Goal: Information Seeking & Learning: Learn about a topic

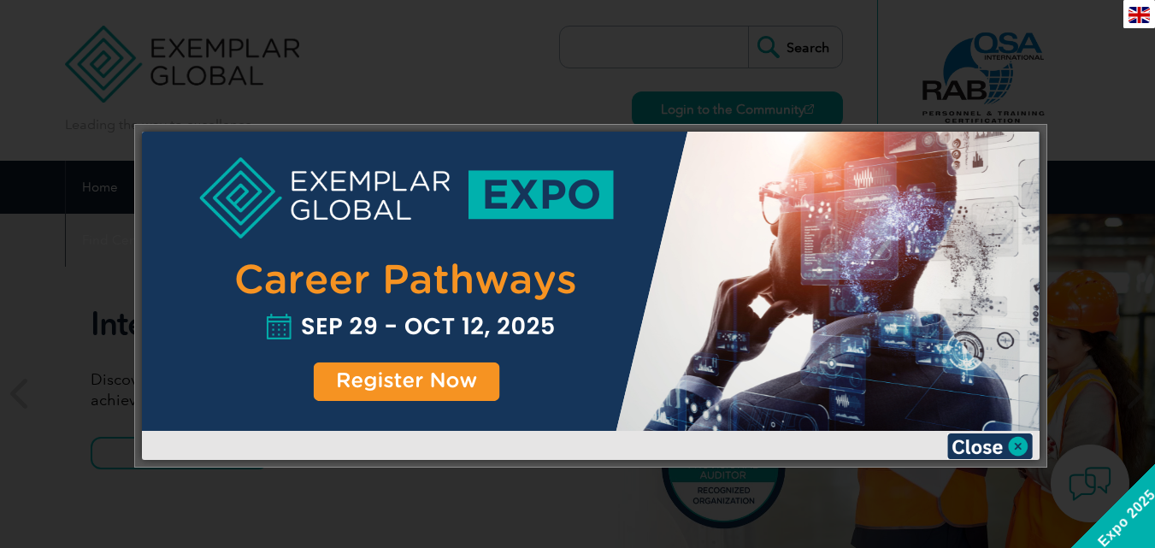
click at [387, 374] on div at bounding box center [591, 281] width 898 height 299
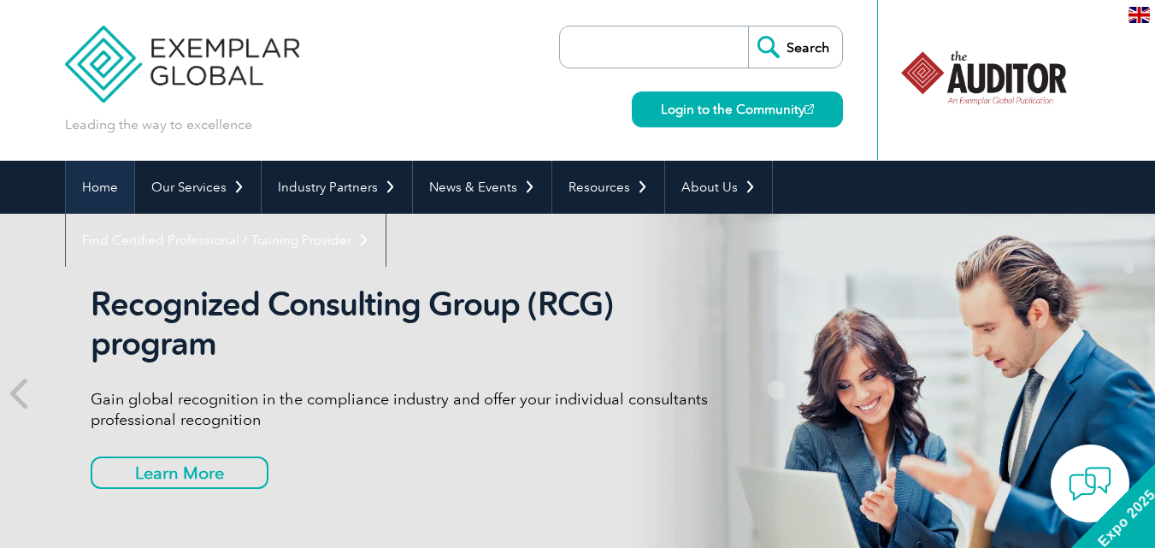
click at [112, 190] on link "Home" at bounding box center [100, 187] width 68 height 53
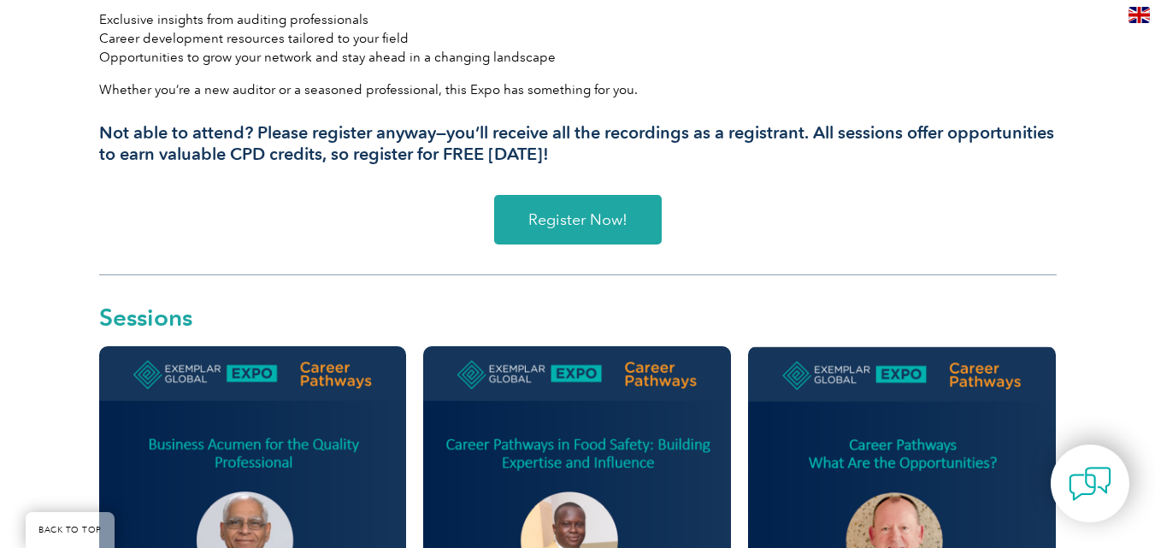
scroll to position [683, 0]
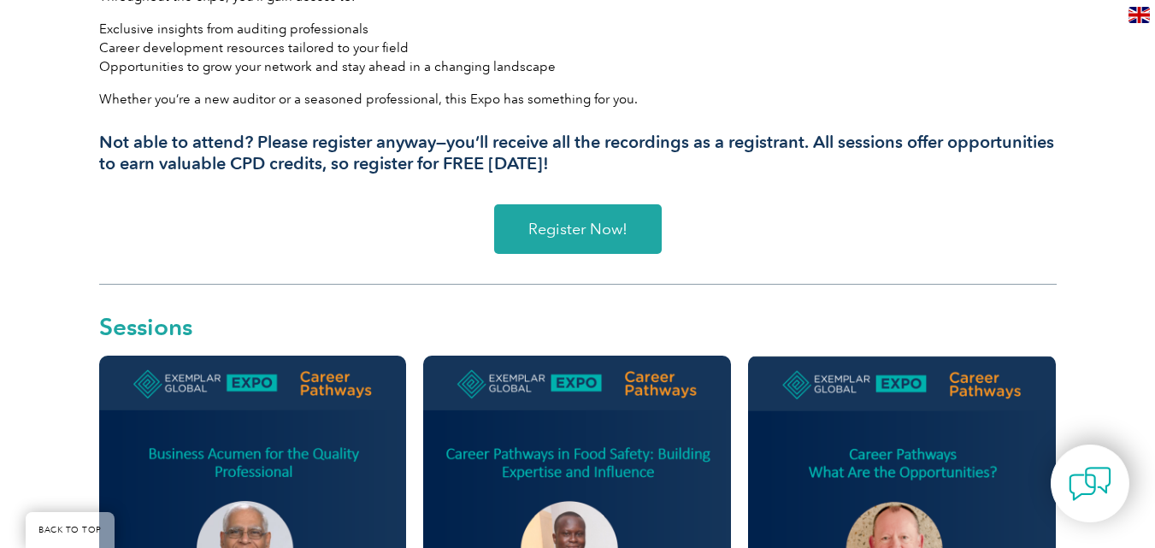
click at [564, 241] on link "Register Now!" at bounding box center [578, 229] width 168 height 50
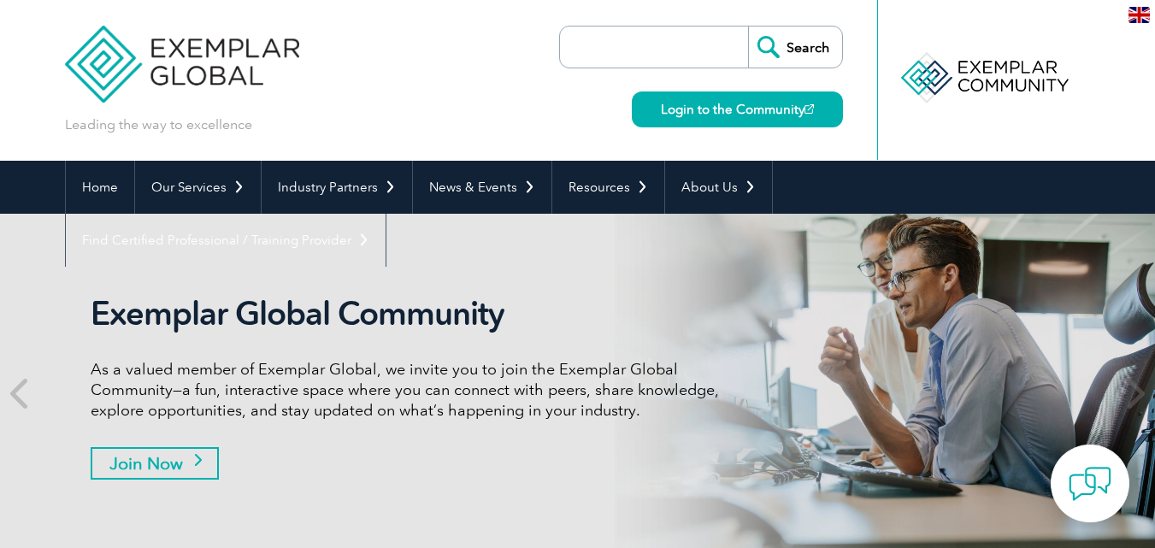
click at [224, 477] on div "Exemplar Global Community As a valued member of Exemplar Global, we invite you …" at bounding box center [411, 393] width 641 height 198
click at [154, 469] on div "Exemplar Global Community As a valued member of Exemplar Global, we invite you …" at bounding box center [411, 393] width 641 height 198
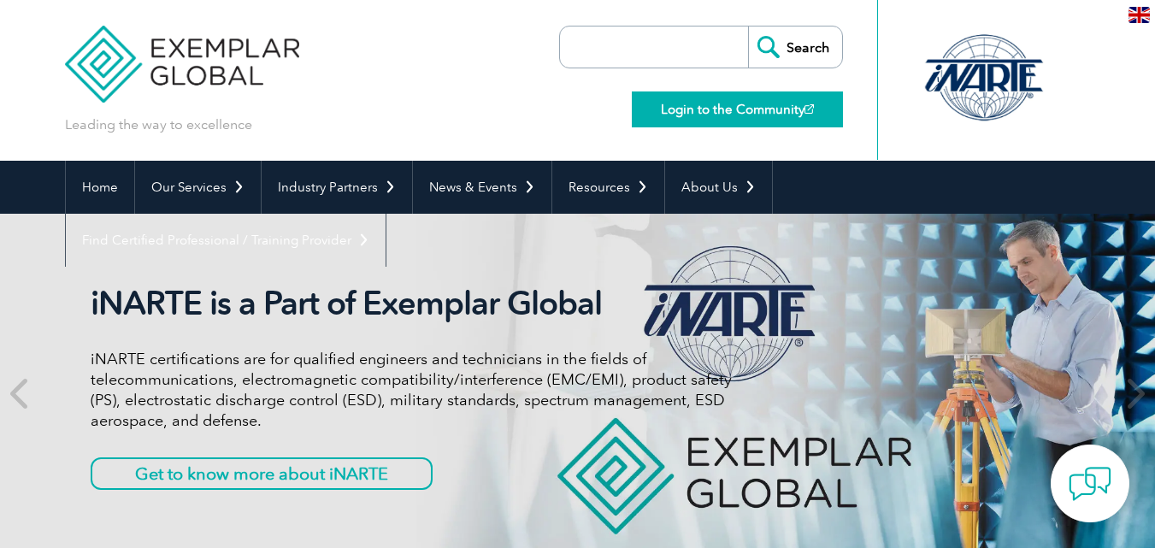
click at [777, 109] on link "Login to the Community" at bounding box center [737, 110] width 211 height 36
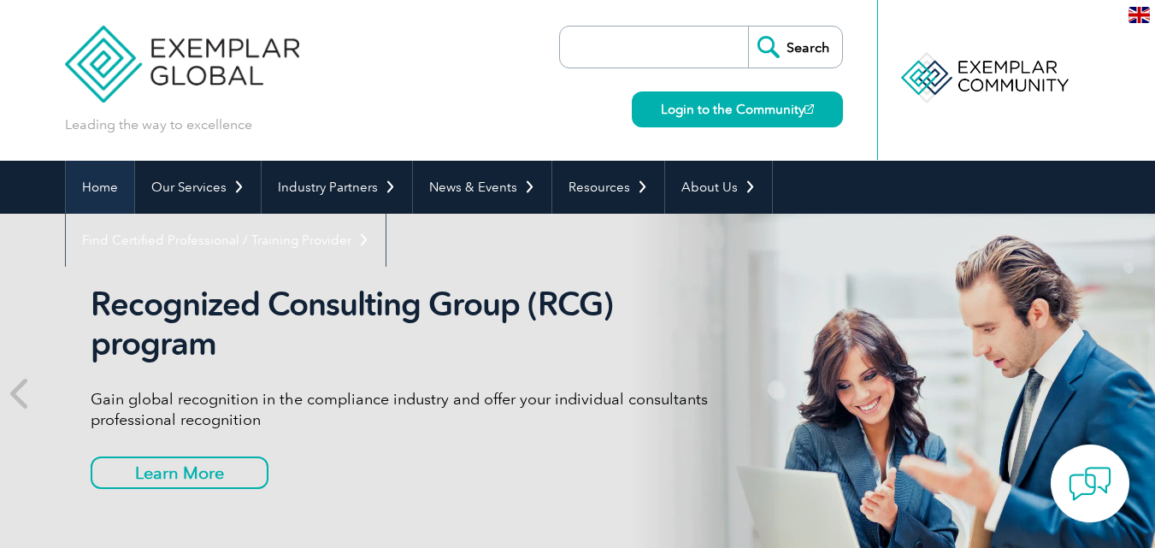
click at [118, 183] on link "Home" at bounding box center [100, 187] width 68 height 53
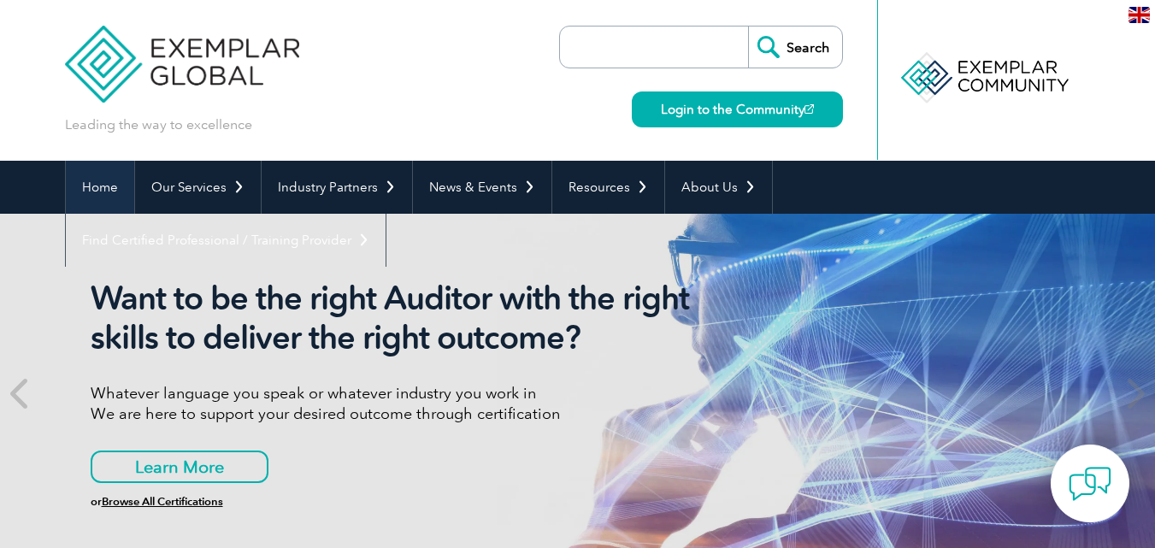
click at [109, 183] on link "Home" at bounding box center [100, 187] width 68 height 53
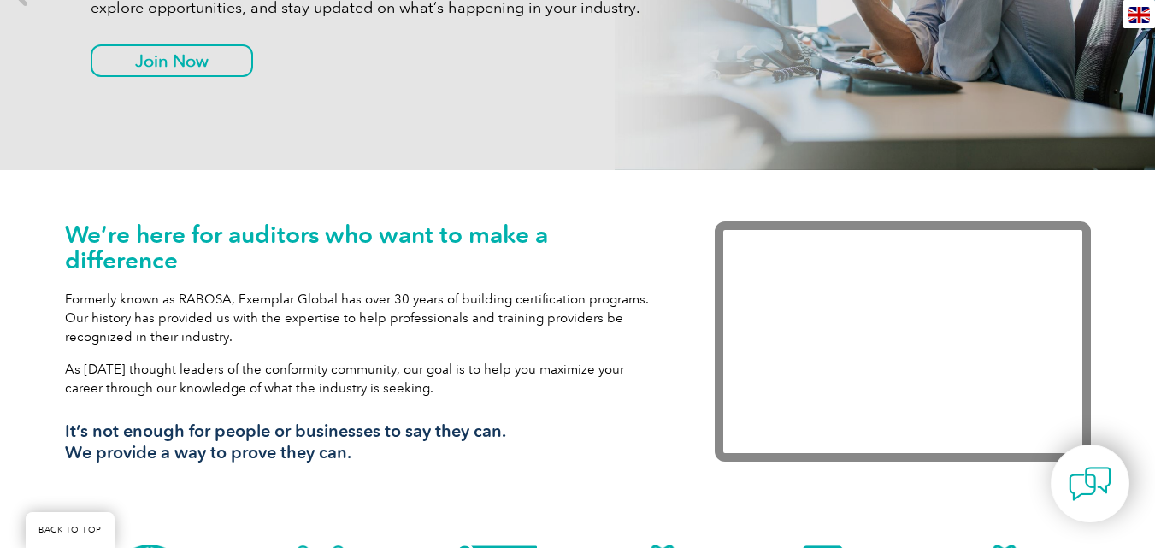
scroll to position [473, 0]
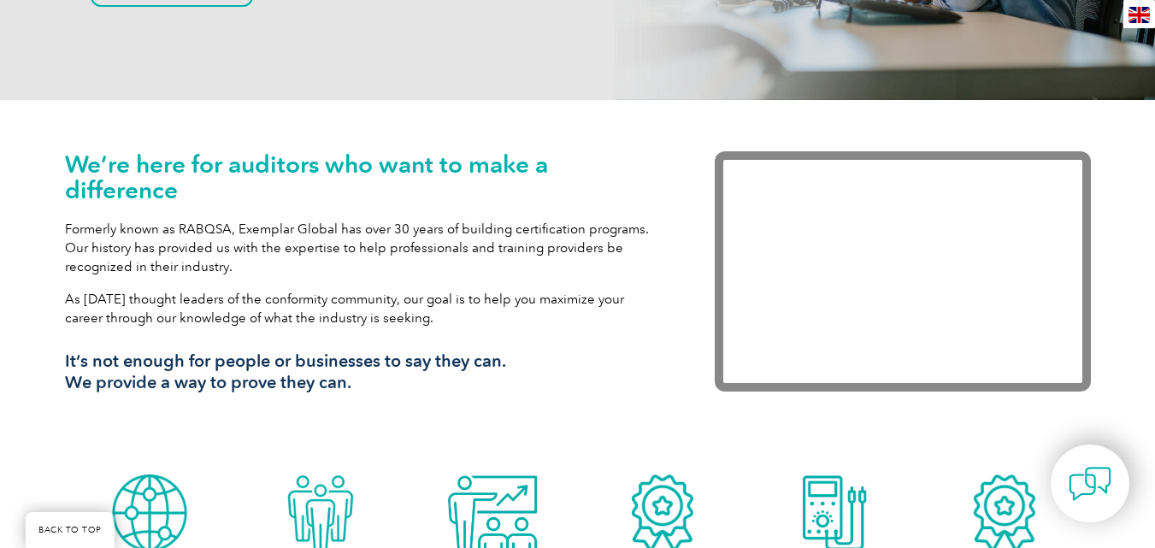
click at [183, 244] on p "Formerly known as RABQSA, Exemplar Global has over 30 years of building certifi…" at bounding box center [364, 248] width 599 height 56
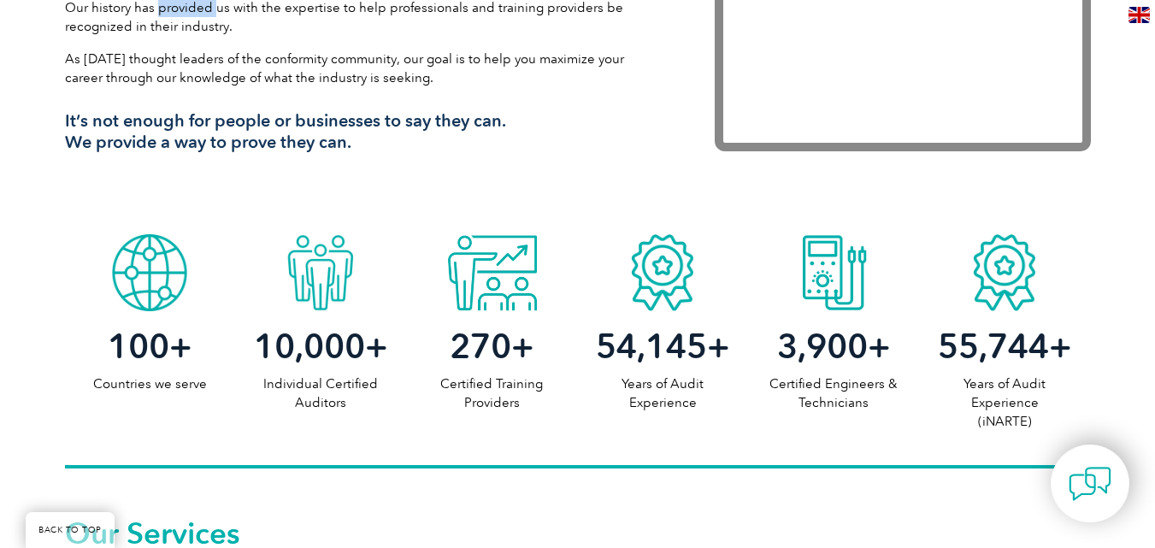
scroll to position [721, 0]
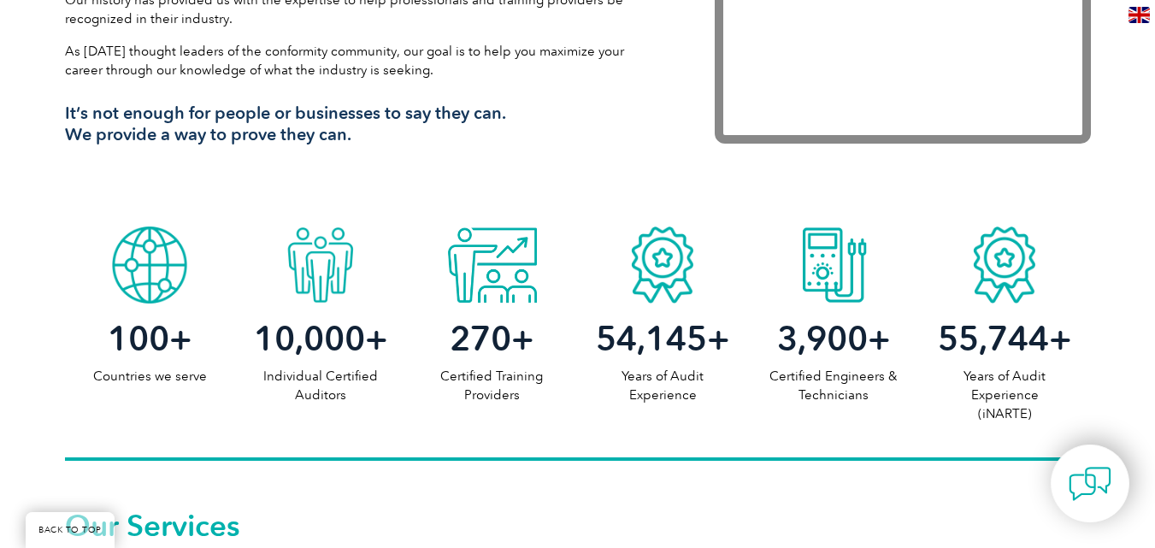
click at [340, 349] on span "10,000" at bounding box center [309, 338] width 111 height 41
click at [324, 273] on div at bounding box center [320, 261] width 171 height 86
click at [322, 393] on p "Individual Certified Auditors" at bounding box center [320, 386] width 171 height 38
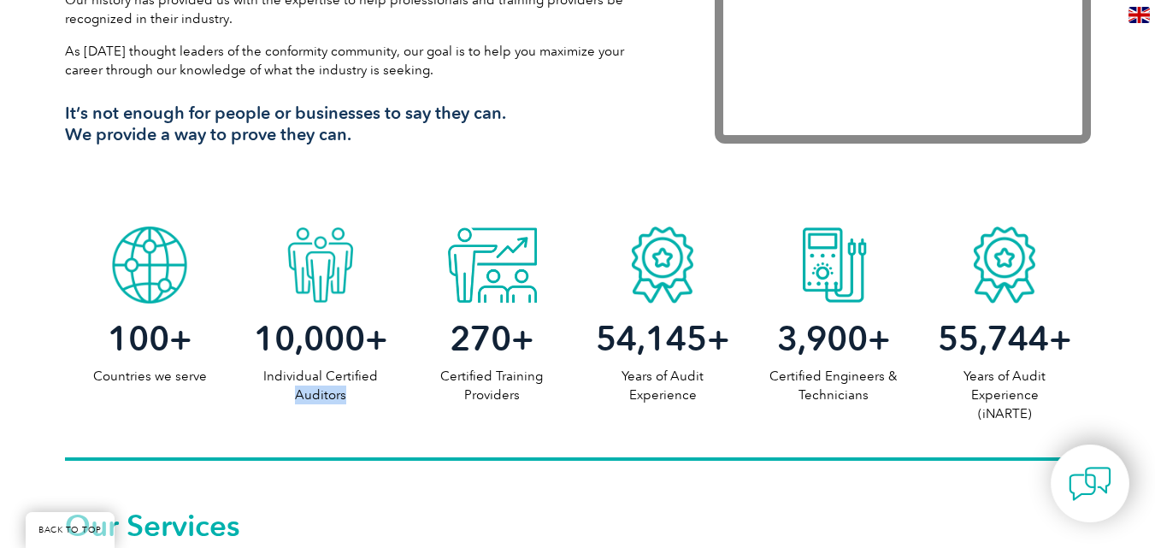
click at [322, 393] on p "Individual Certified Auditors" at bounding box center [320, 386] width 171 height 38
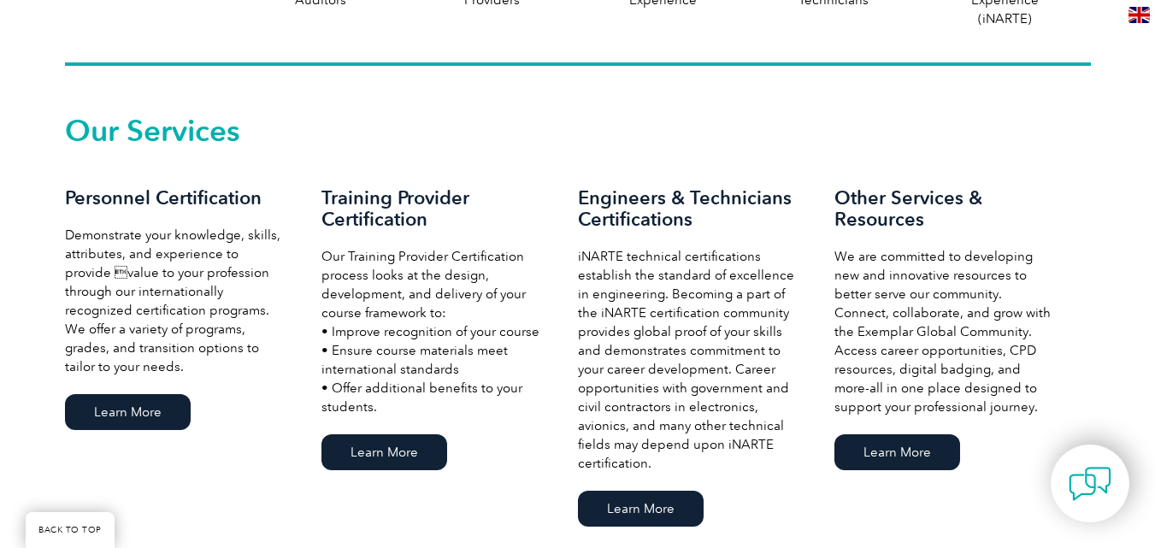
scroll to position [1139, 0]
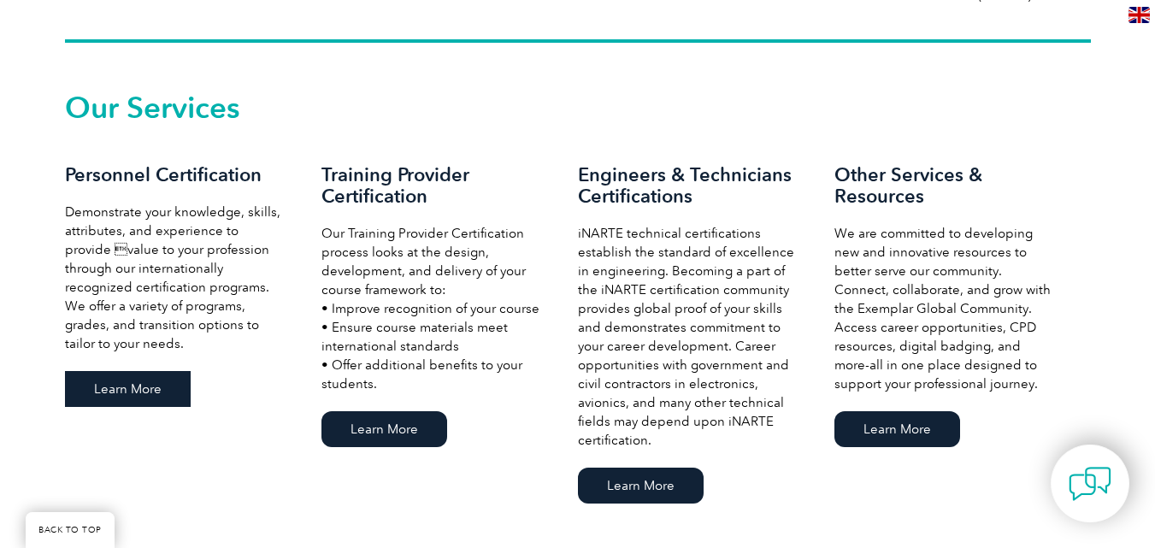
click at [139, 395] on link "Learn More" at bounding box center [128, 389] width 126 height 36
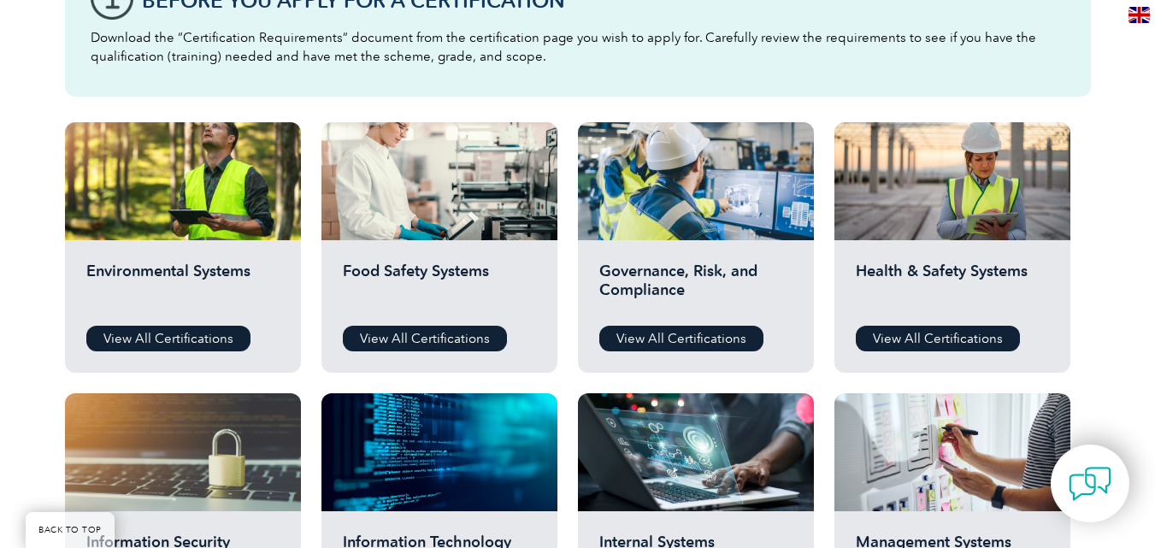
scroll to position [530, 0]
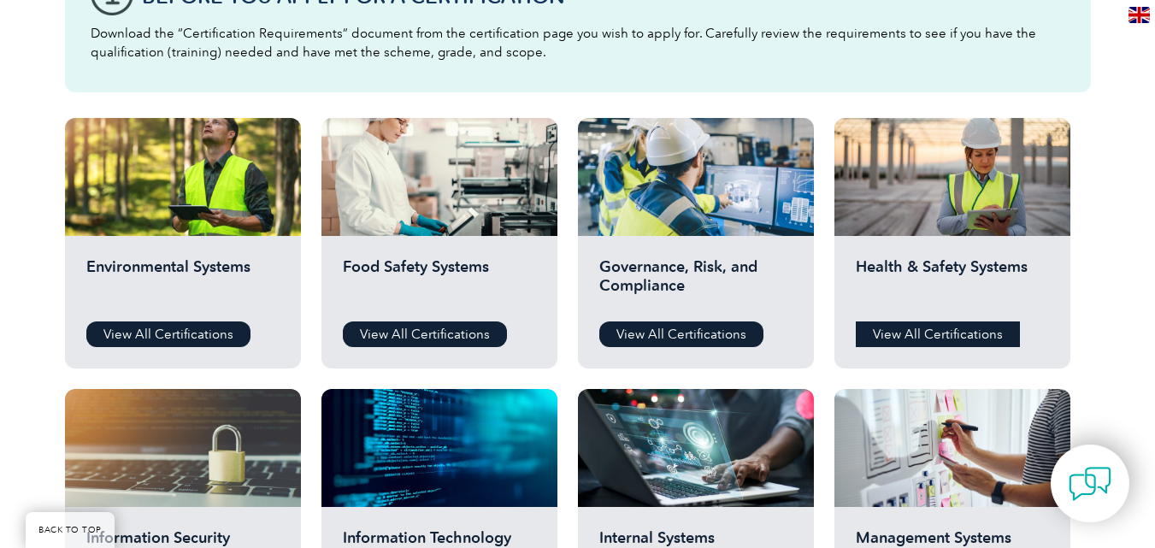
click at [972, 334] on link "View All Certifications" at bounding box center [938, 335] width 164 height 26
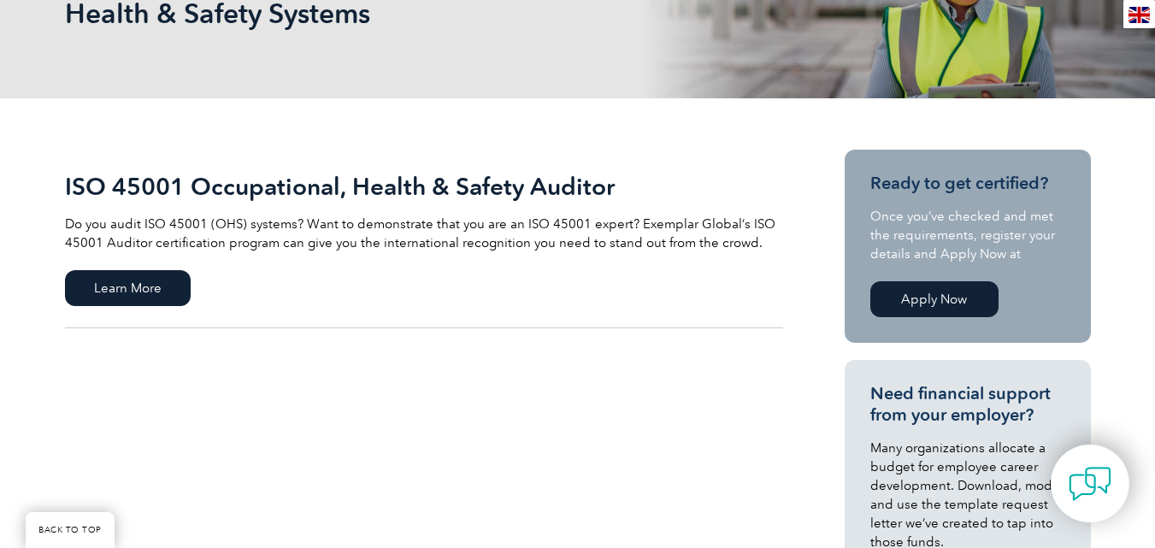
scroll to position [293, 0]
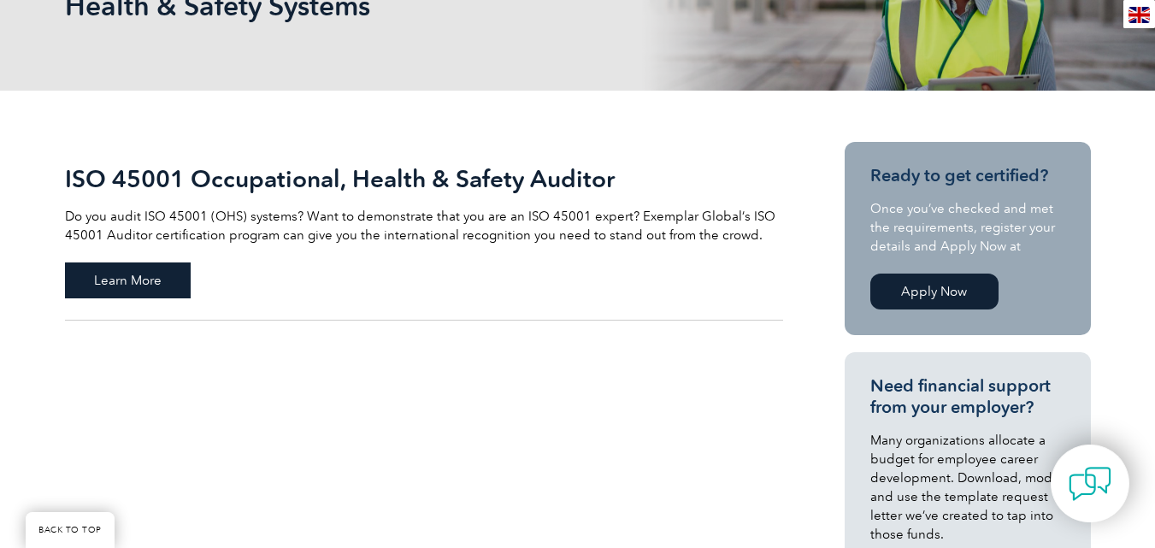
click at [159, 281] on span "Learn More" at bounding box center [128, 281] width 126 height 36
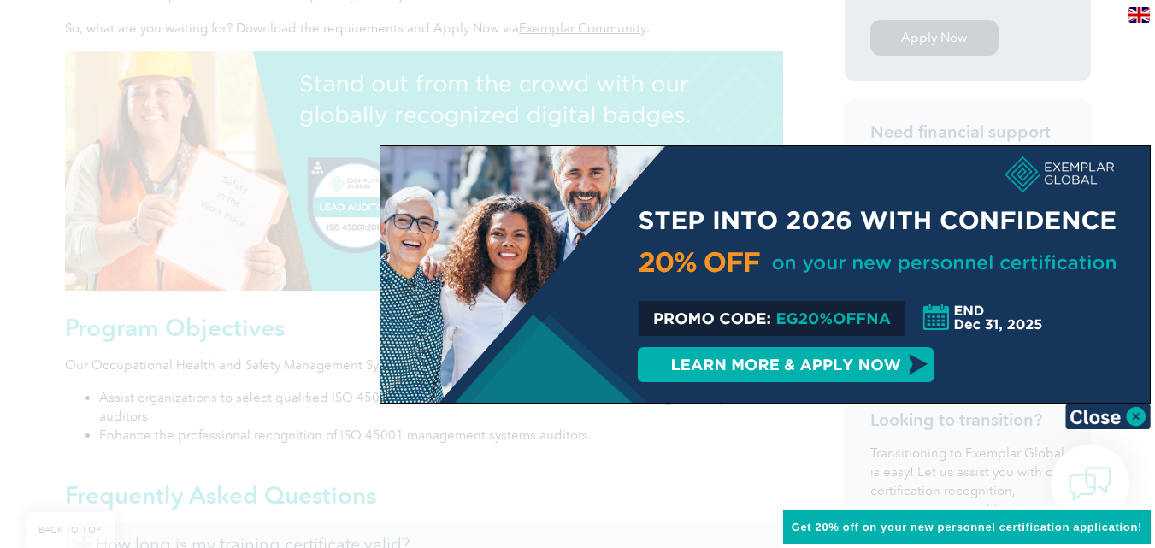
scroll to position [658, 0]
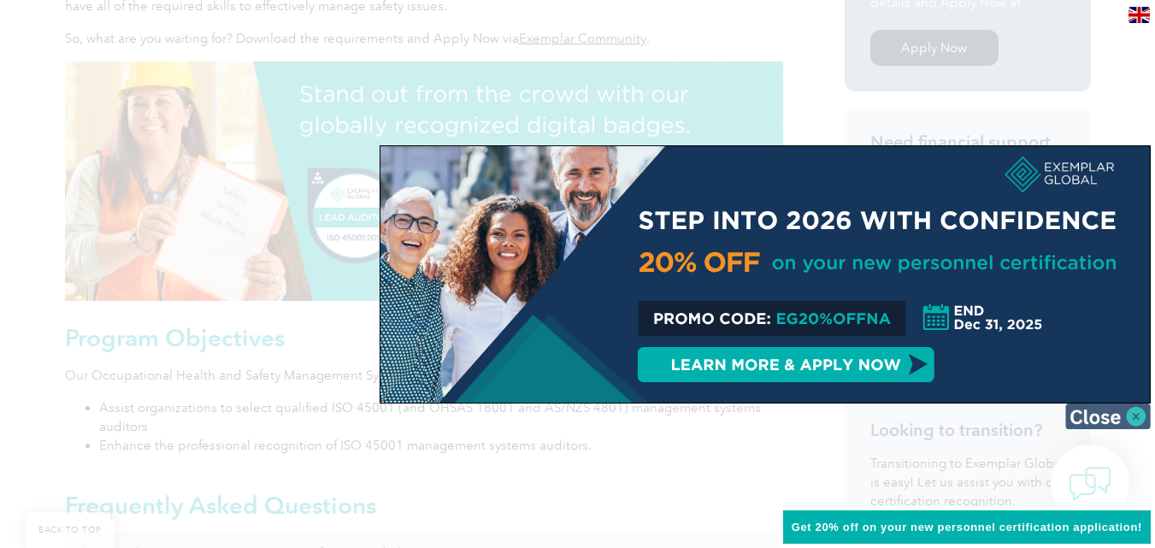
click at [1141, 416] on img at bounding box center [1109, 417] width 86 height 26
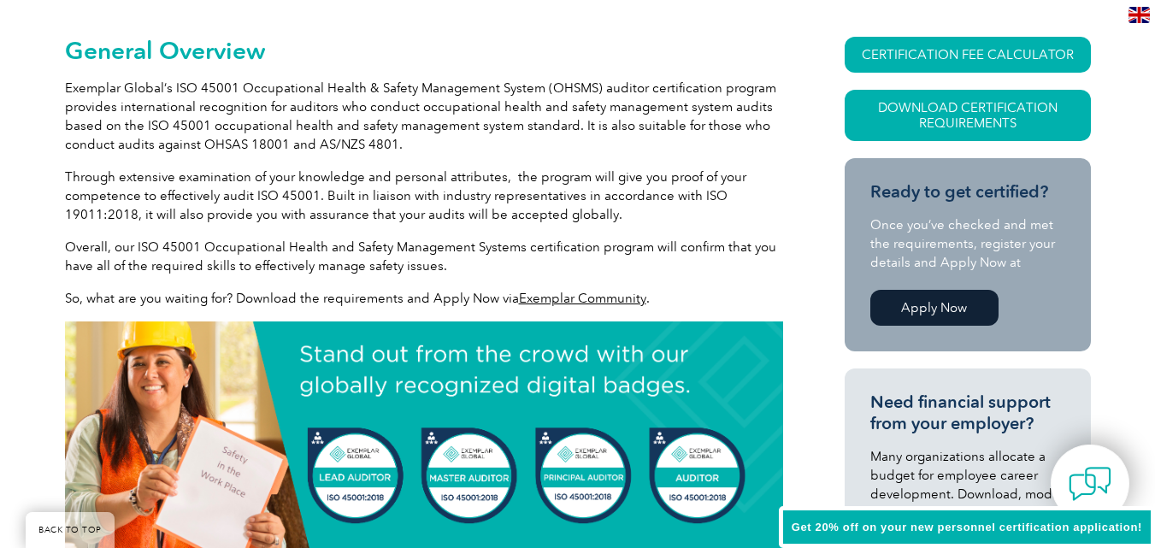
scroll to position [393, 0]
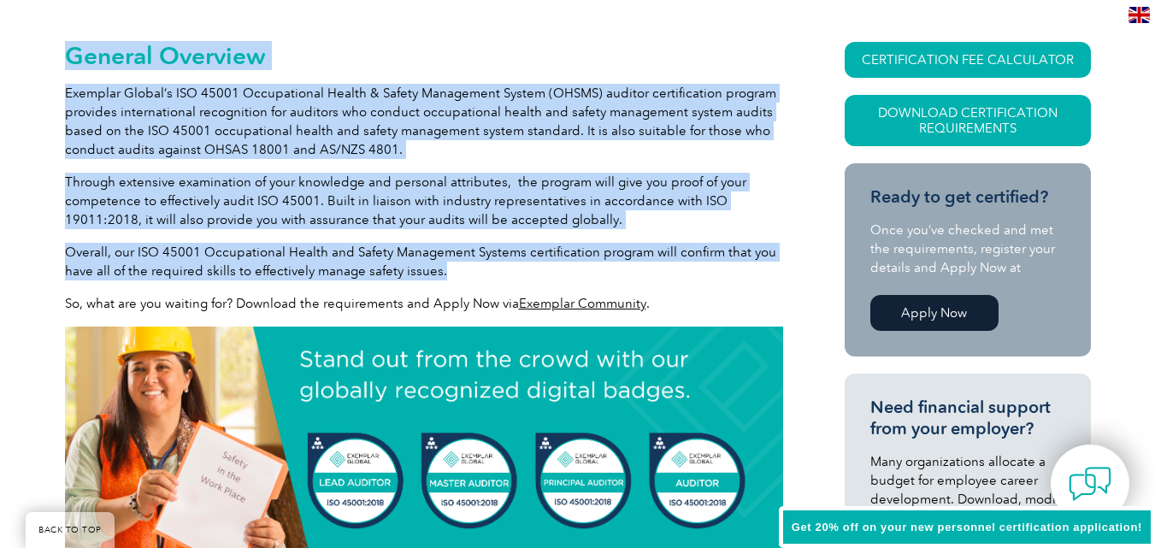
drag, startPoint x: 68, startPoint y: 53, endPoint x: 445, endPoint y: 273, distance: 436.5
copy div "General Overview Exemplar Global’s ISO 45001 Occupational Health & Safety Manag…"
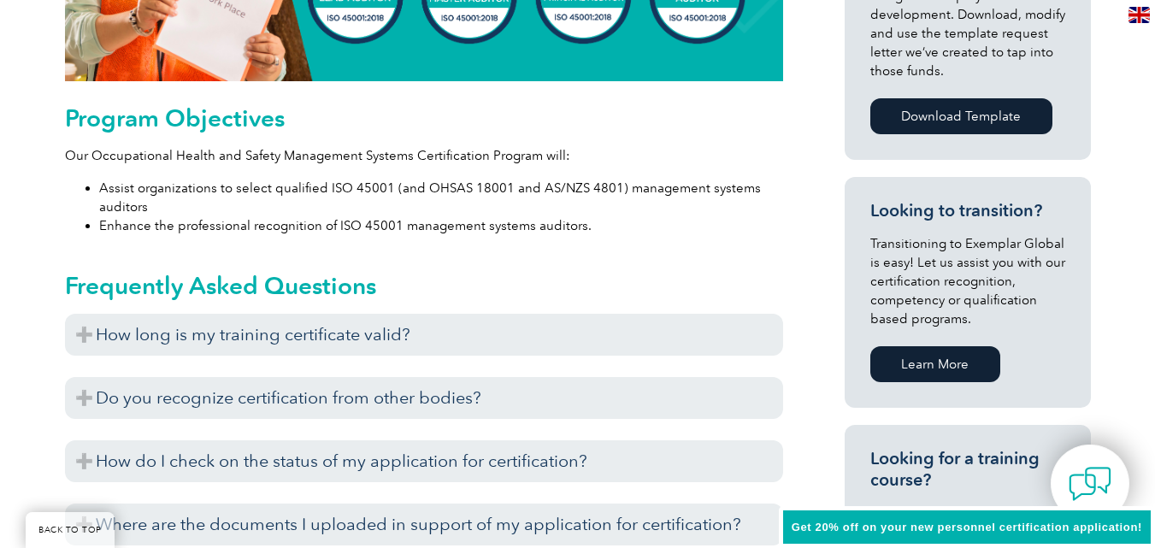
scroll to position [1026, 0]
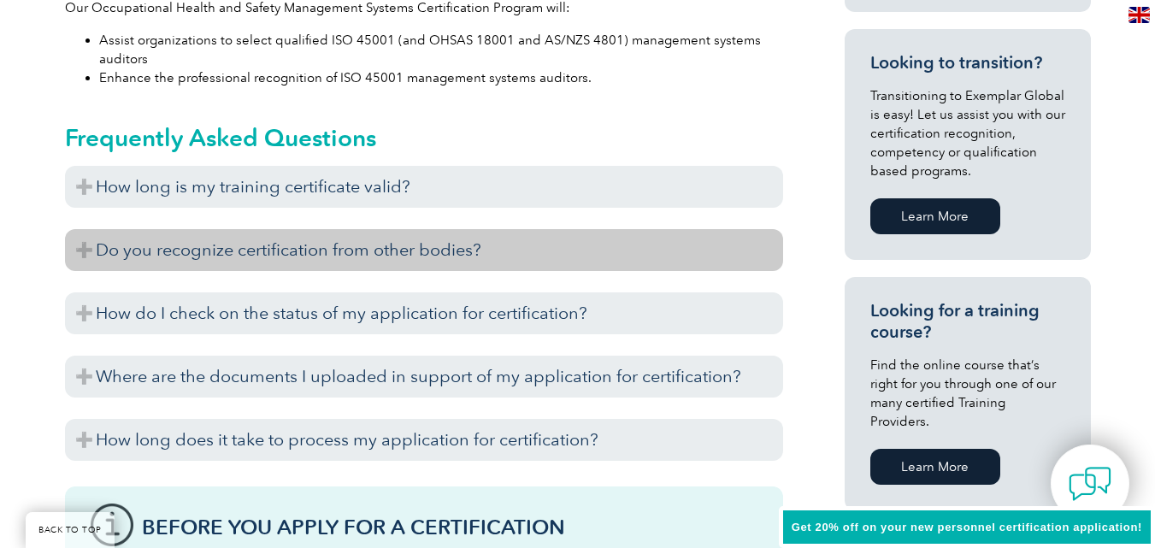
click at [327, 247] on h3 "Do you recognize certification from other bodies?" at bounding box center [424, 250] width 718 height 42
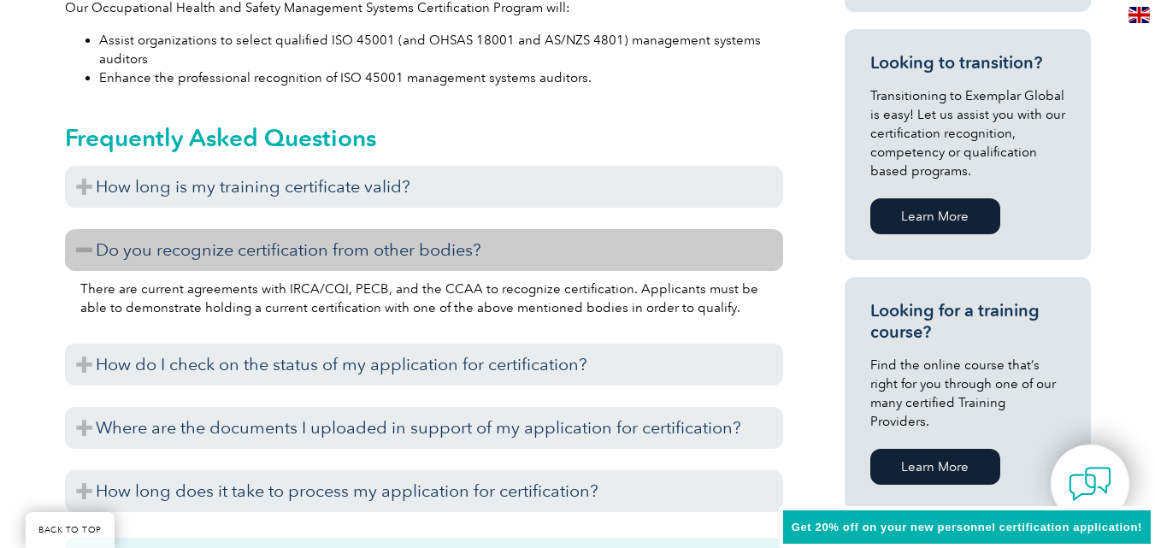
click at [97, 252] on h3 "Do you recognize certification from other bodies?" at bounding box center [424, 250] width 718 height 42
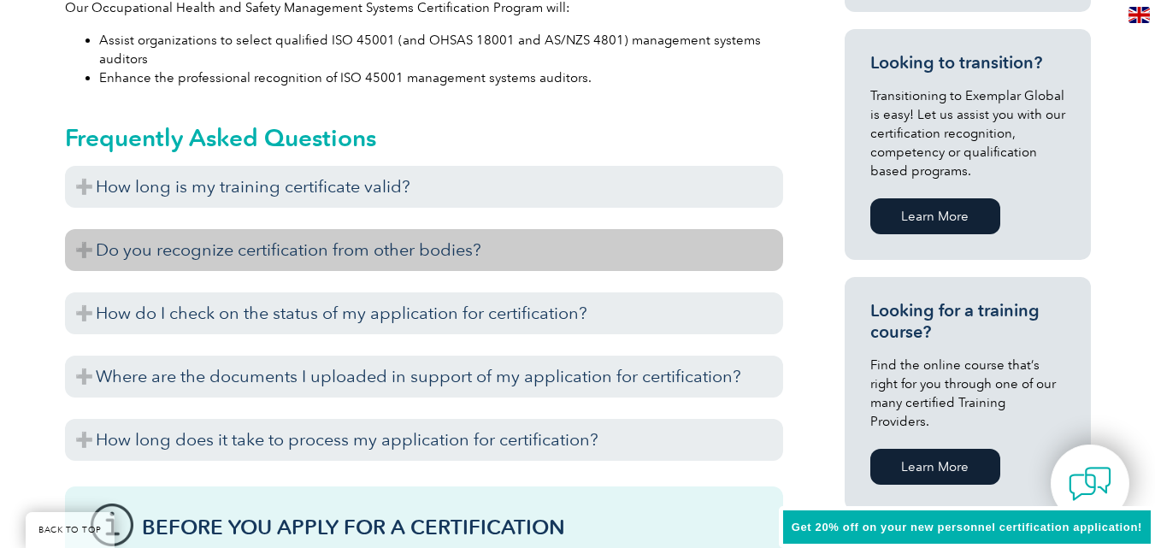
click at [97, 252] on h3 "Do you recognize certification from other bodies?" at bounding box center [424, 250] width 718 height 42
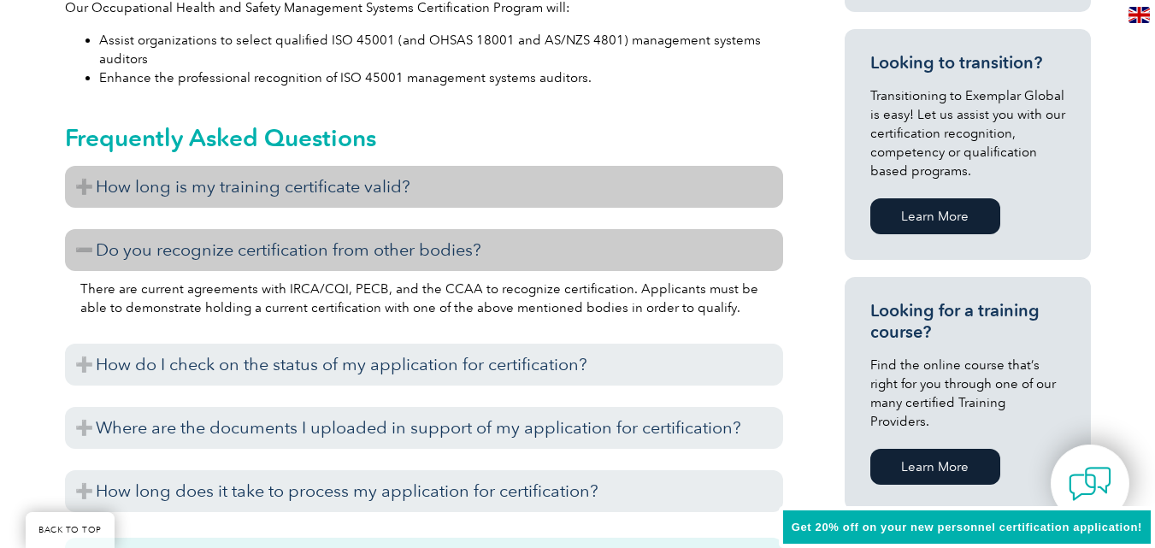
click at [148, 183] on h3 "How long is my training certificate valid?" at bounding box center [424, 187] width 718 height 42
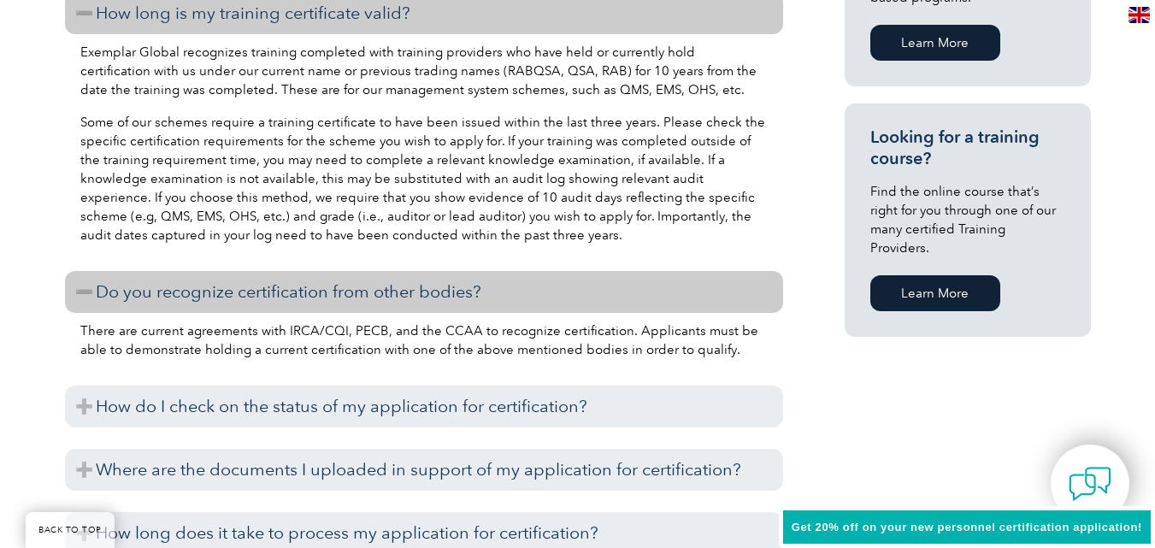
scroll to position [1272, 0]
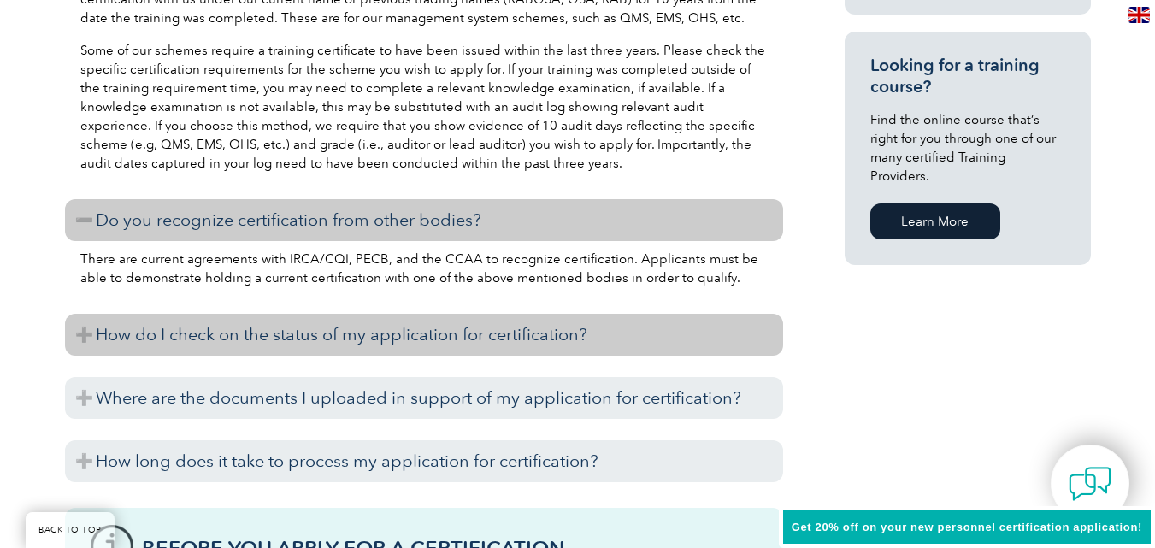
click at [479, 323] on h3 "How do I check on the status of my application for certification?" at bounding box center [424, 335] width 718 height 42
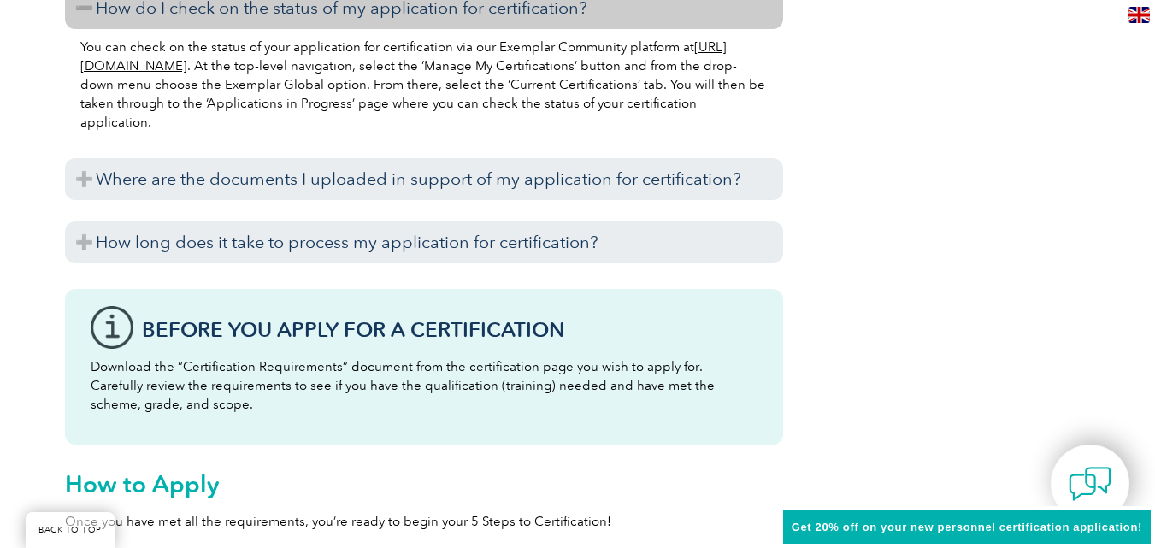
scroll to position [1621, 0]
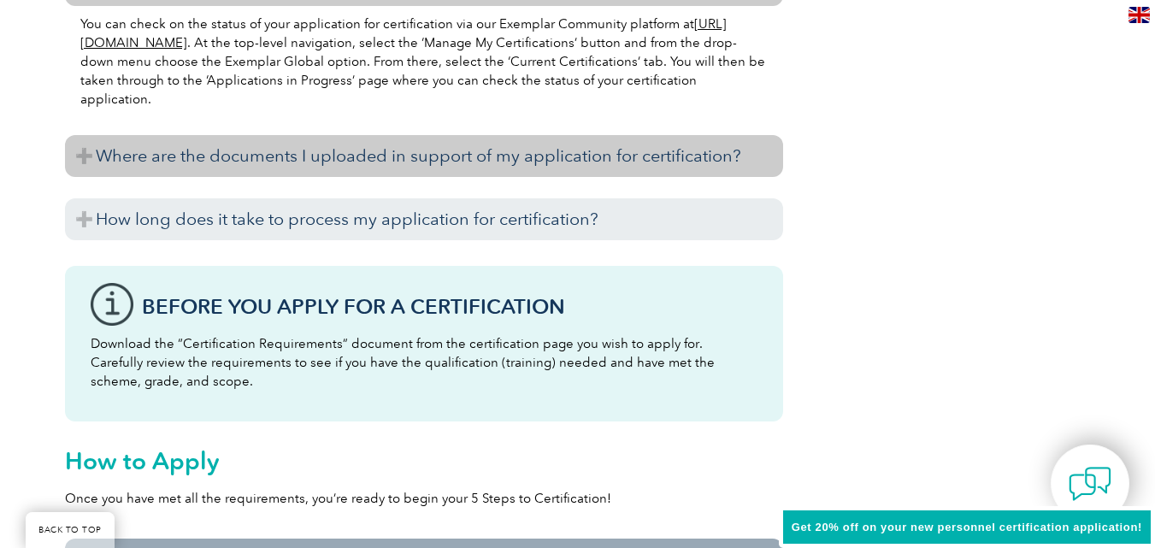
click at [422, 165] on h3 "Where are the documents I uploaded in support of my application for certificati…" at bounding box center [424, 156] width 718 height 42
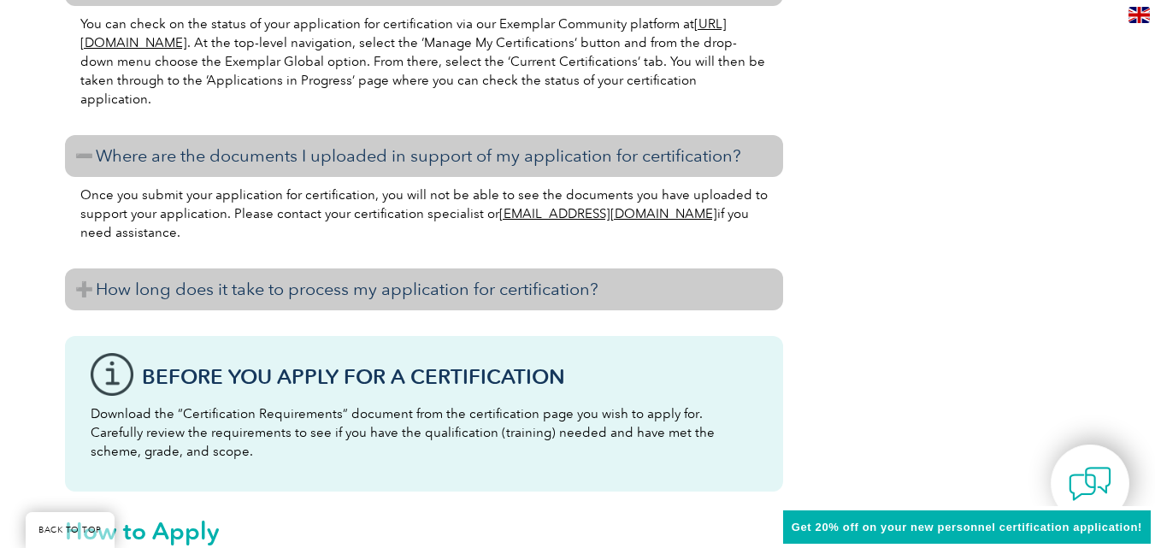
click at [395, 275] on h3 "How long does it take to process my application for certification?" at bounding box center [424, 290] width 718 height 42
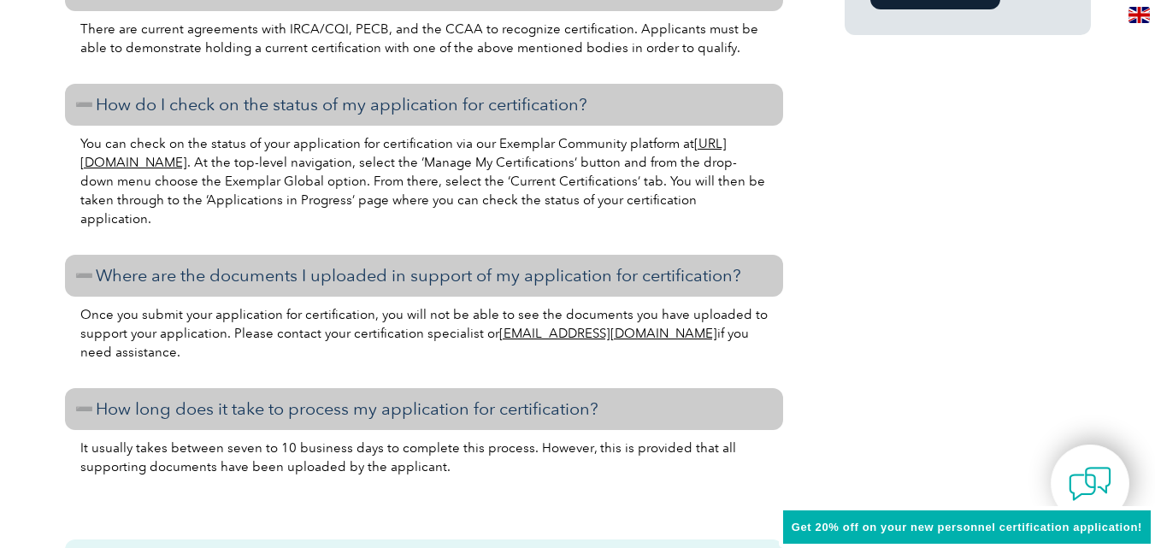
scroll to position [0, 0]
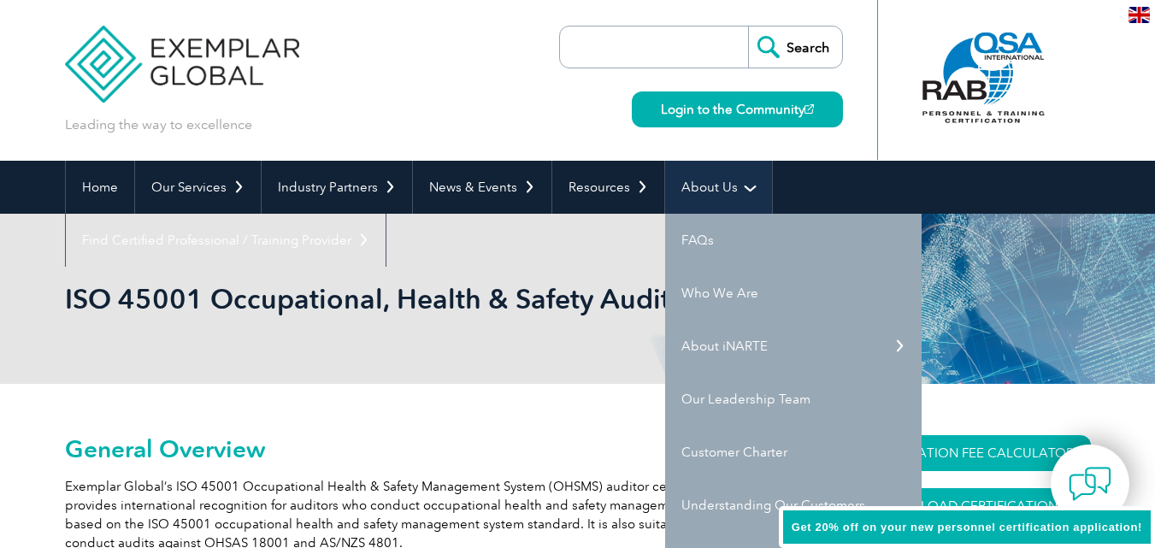
click at [676, 181] on link "About Us" at bounding box center [718, 187] width 107 height 53
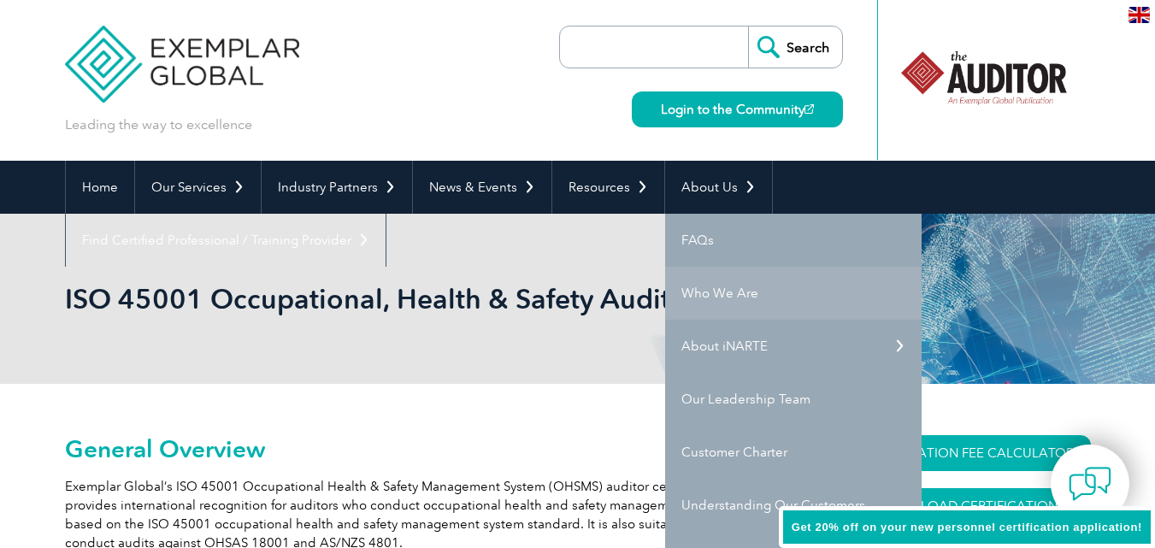
click at [698, 287] on link "Who We Are" at bounding box center [793, 293] width 257 height 53
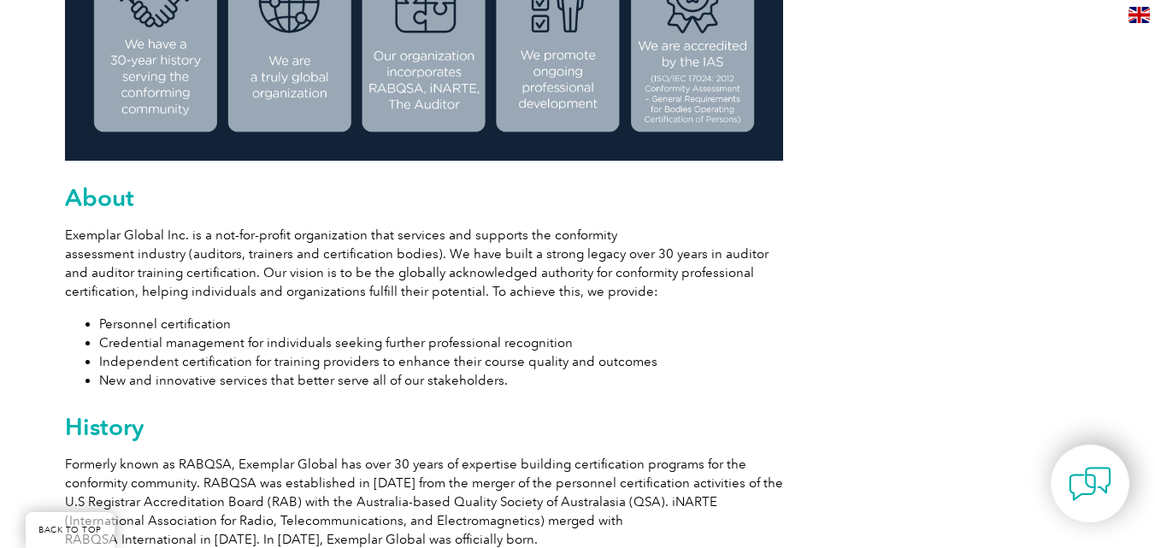
scroll to position [877, 0]
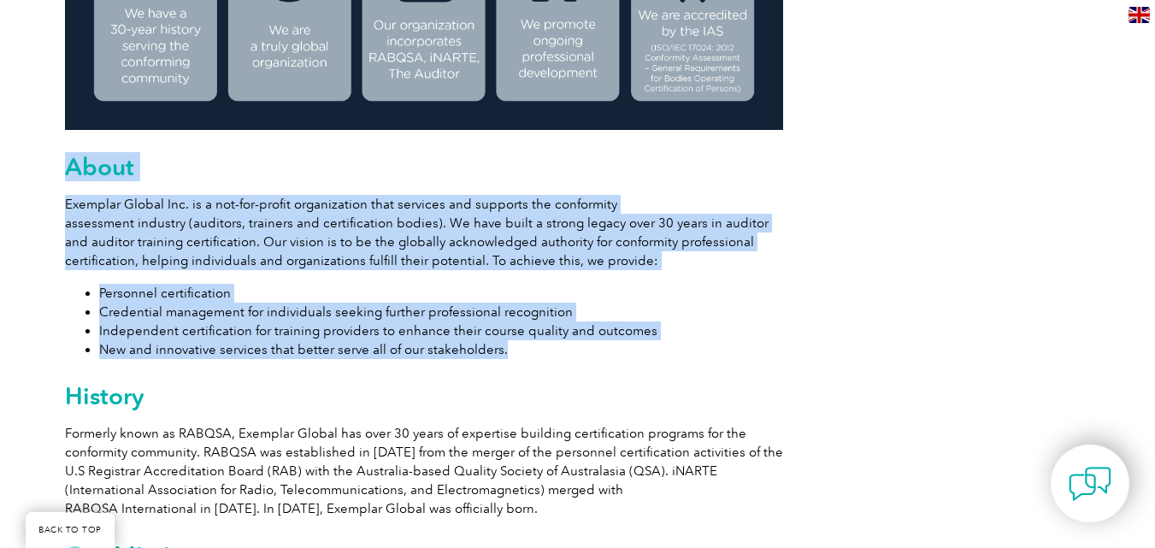
drag, startPoint x: 67, startPoint y: 167, endPoint x: 517, endPoint y: 351, distance: 485.9
copy div "About Exemplar Global Inc. is a not-for-profit organization that services and s…"
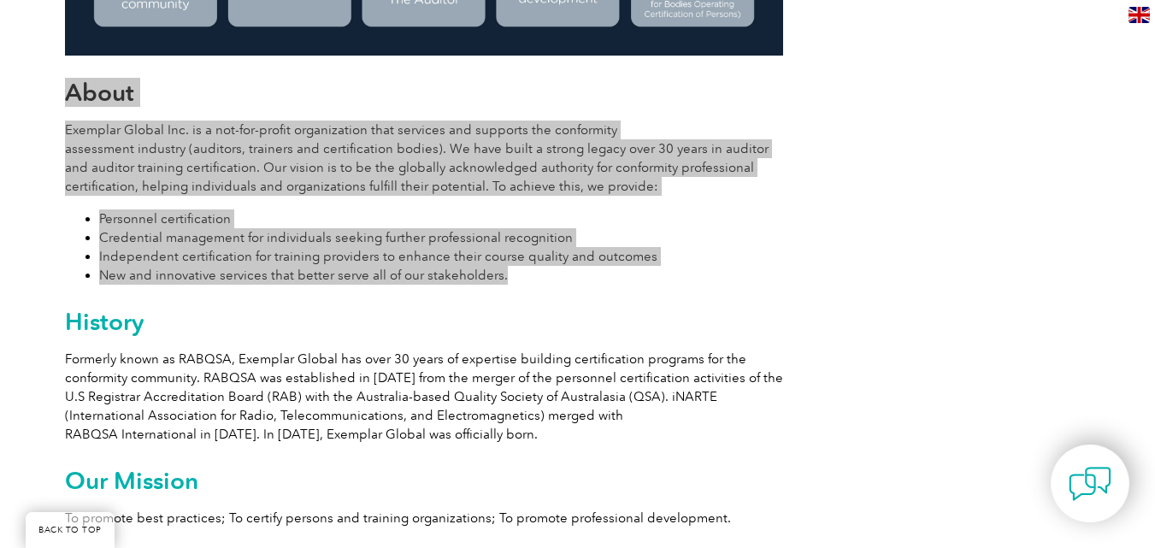
scroll to position [939, 0]
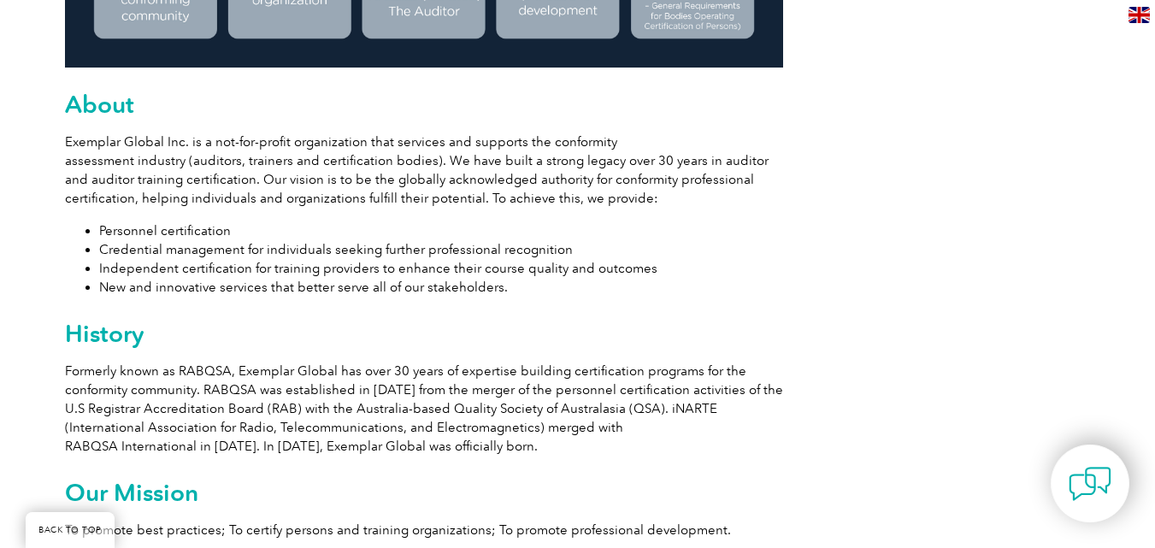
click at [637, 345] on h2 "History" at bounding box center [424, 333] width 718 height 27
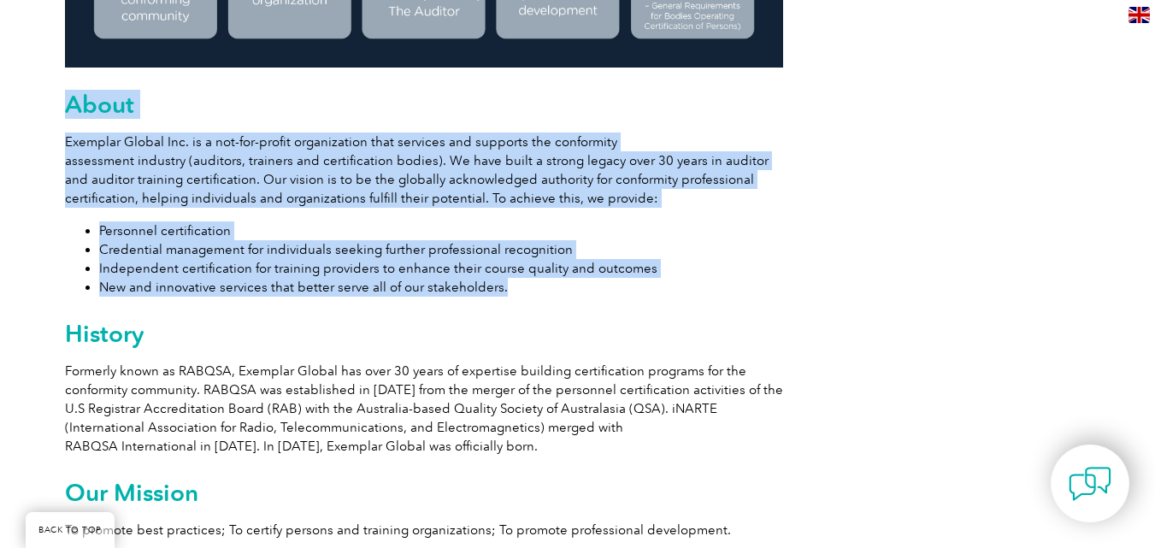
drag, startPoint x: 65, startPoint y: 104, endPoint x: 508, endPoint y: 288, distance: 479.6
copy div "About Exemplar Global Inc. is a not-for-profit organization that services and s…"
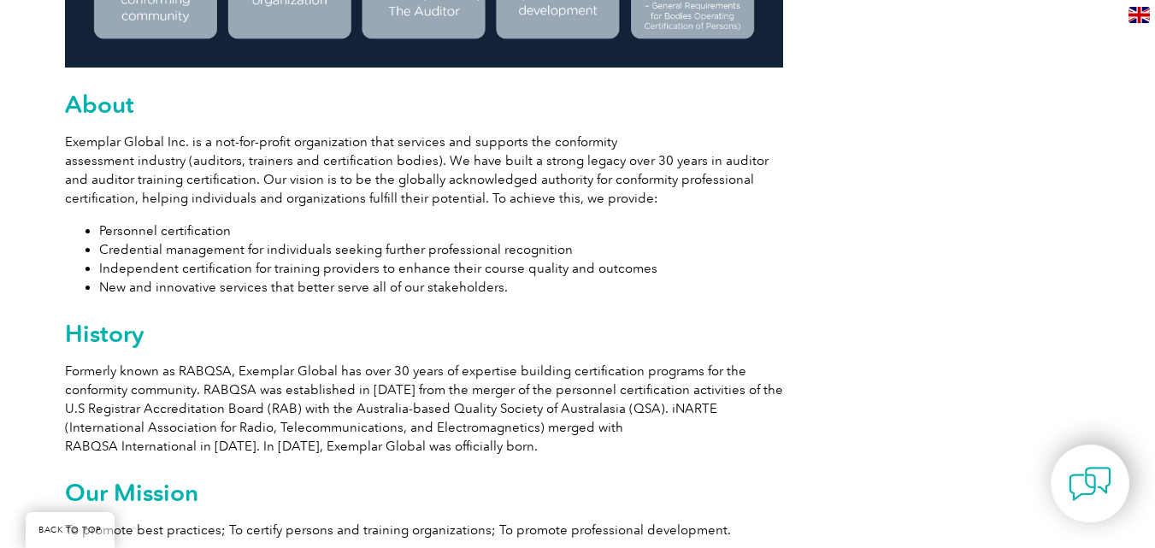
click at [65, 328] on h2 "History" at bounding box center [424, 333] width 718 height 27
drag, startPoint x: 65, startPoint y: 328, endPoint x: 549, endPoint y: 450, distance: 499.0
copy div "History Formerly known as RABQSA, Exemplar Global has over 30 years of expertis…"
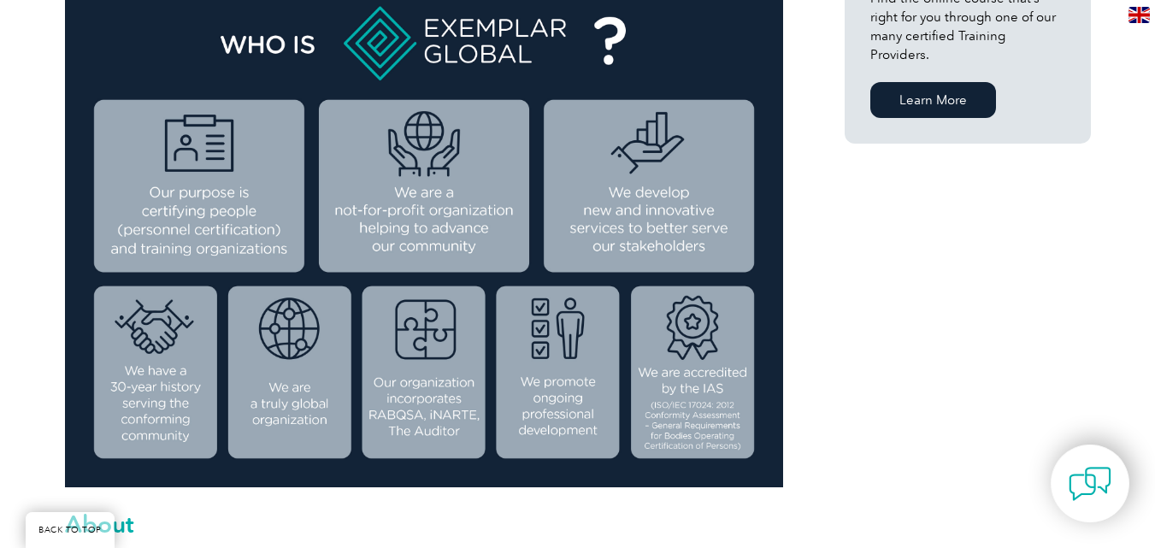
scroll to position [576, 0]
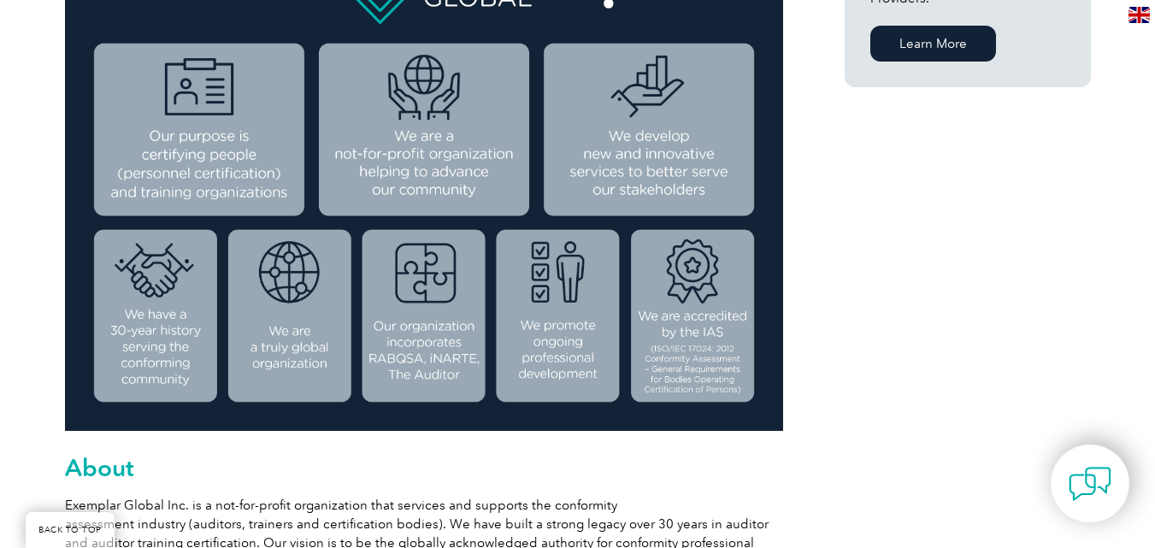
click at [694, 348] on img at bounding box center [424, 177] width 718 height 508
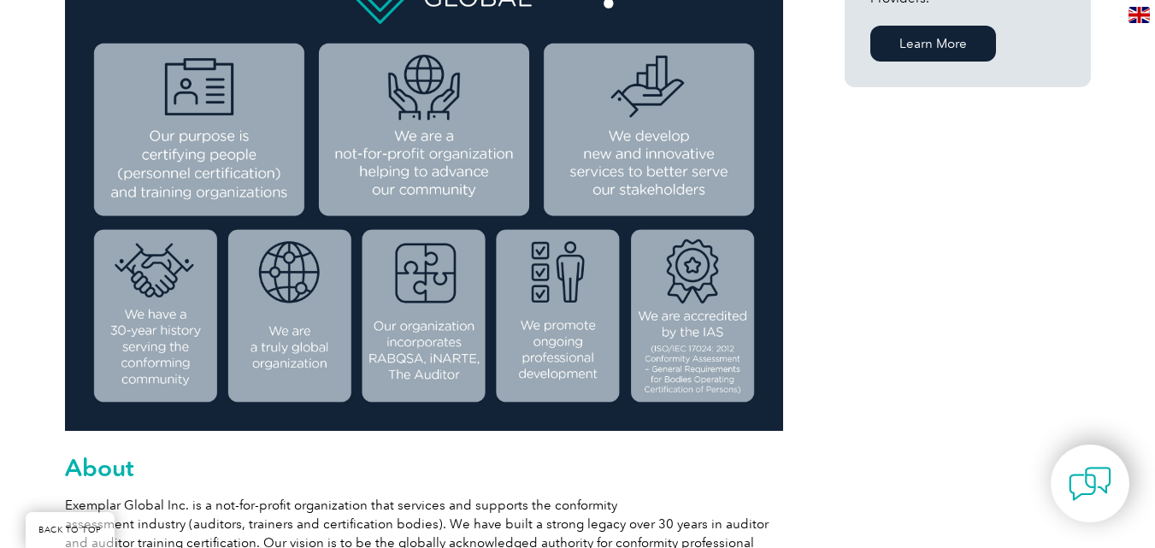
click at [694, 348] on img at bounding box center [424, 177] width 718 height 508
click at [509, 157] on img at bounding box center [424, 177] width 718 height 508
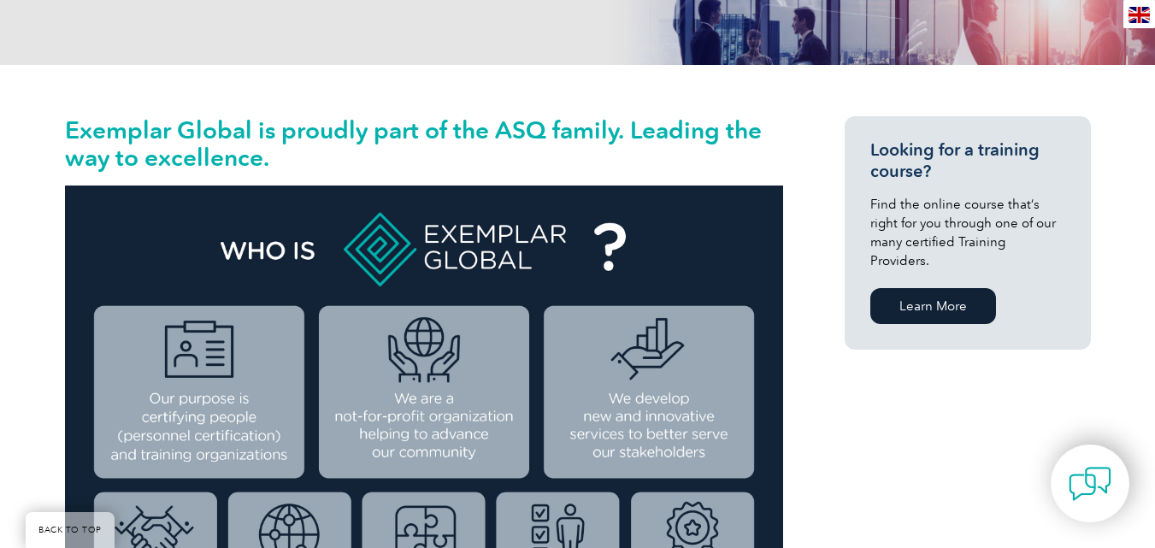
click at [436, 295] on img at bounding box center [424, 440] width 718 height 508
